Goal: Navigation & Orientation: Find specific page/section

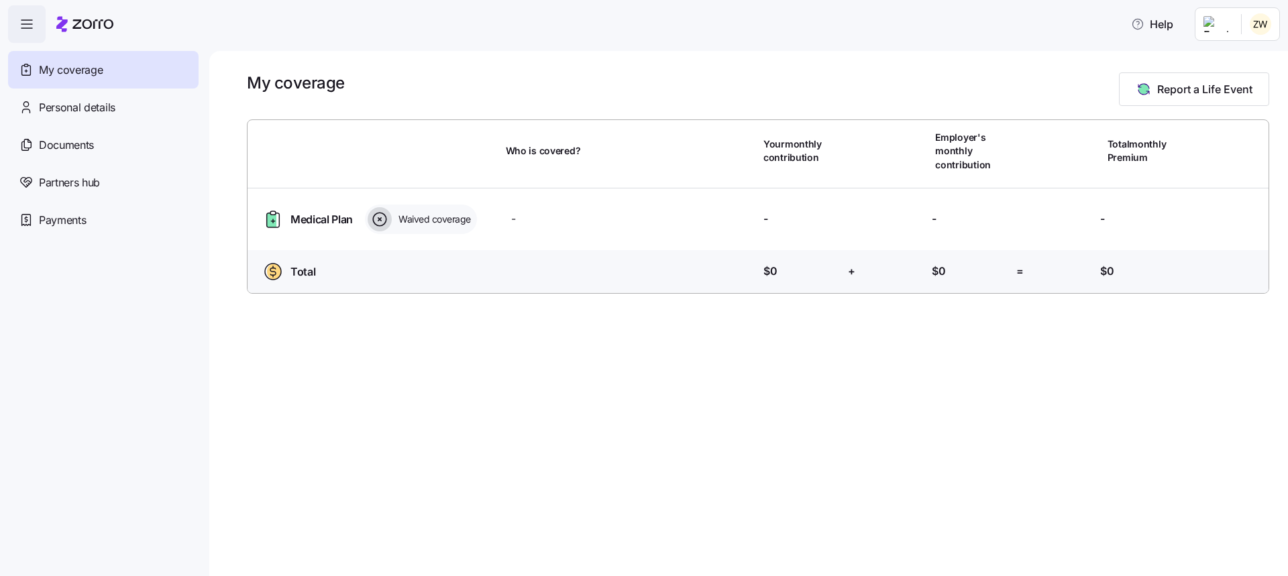
click at [36, 30] on span "button" at bounding box center [27, 24] width 36 height 36
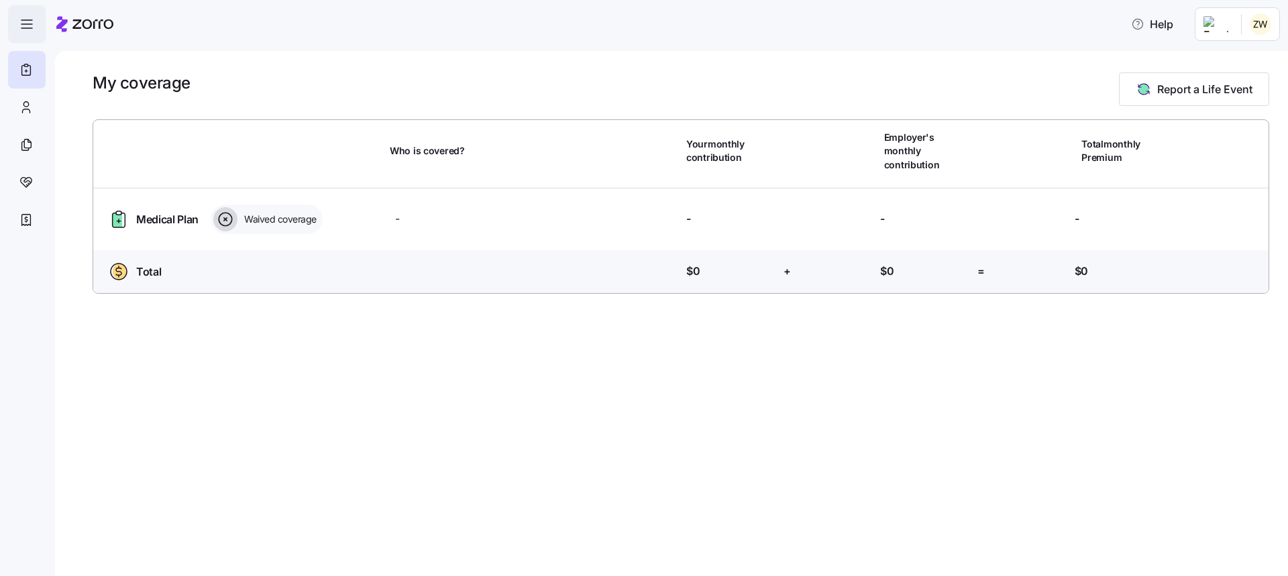
click at [36, 30] on span "button" at bounding box center [27, 24] width 36 height 36
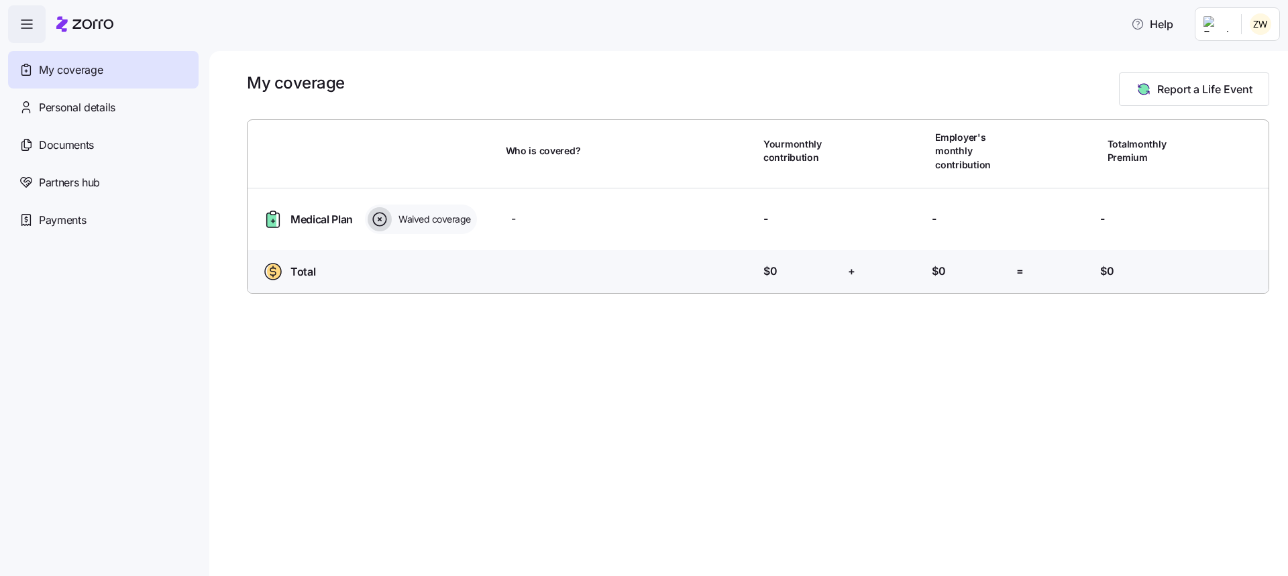
click at [103, 23] on icon at bounding box center [84, 24] width 57 height 16
